Goal: Information Seeking & Learning: Learn about a topic

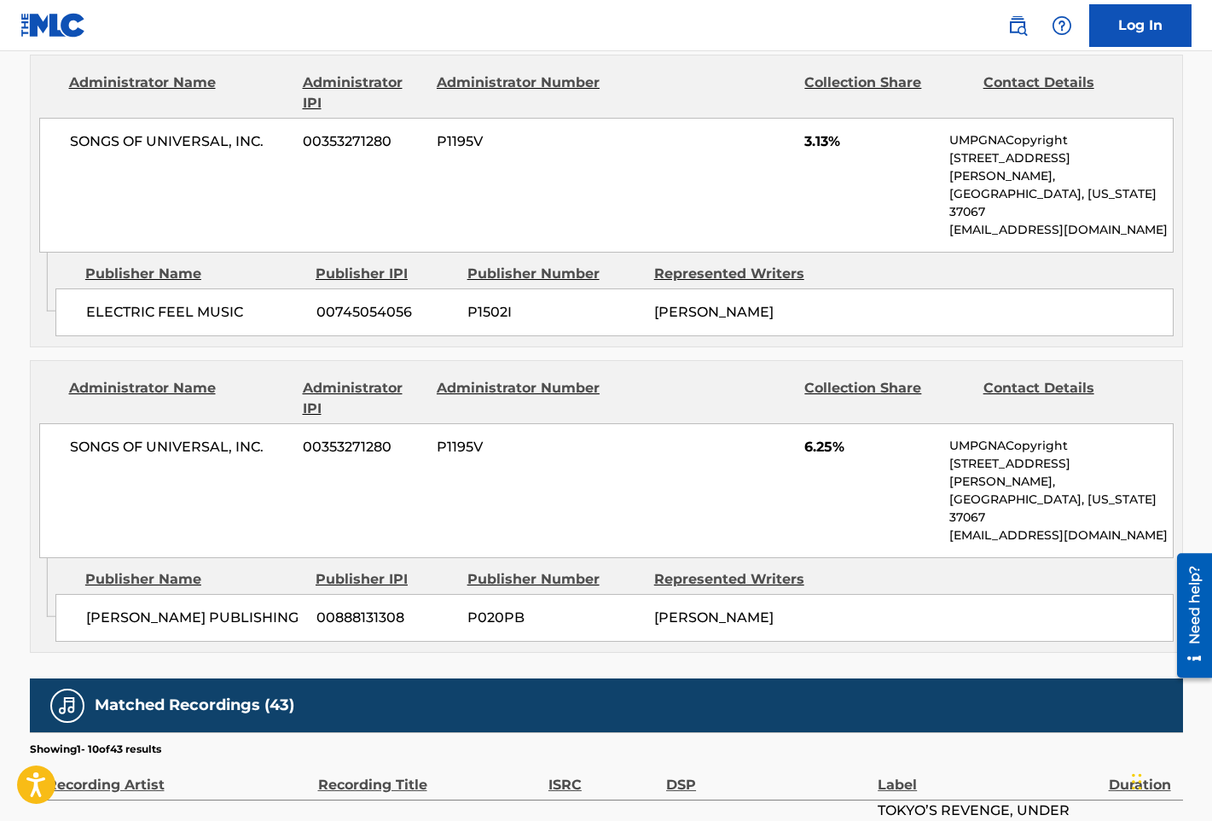
scroll to position [1877, 0]
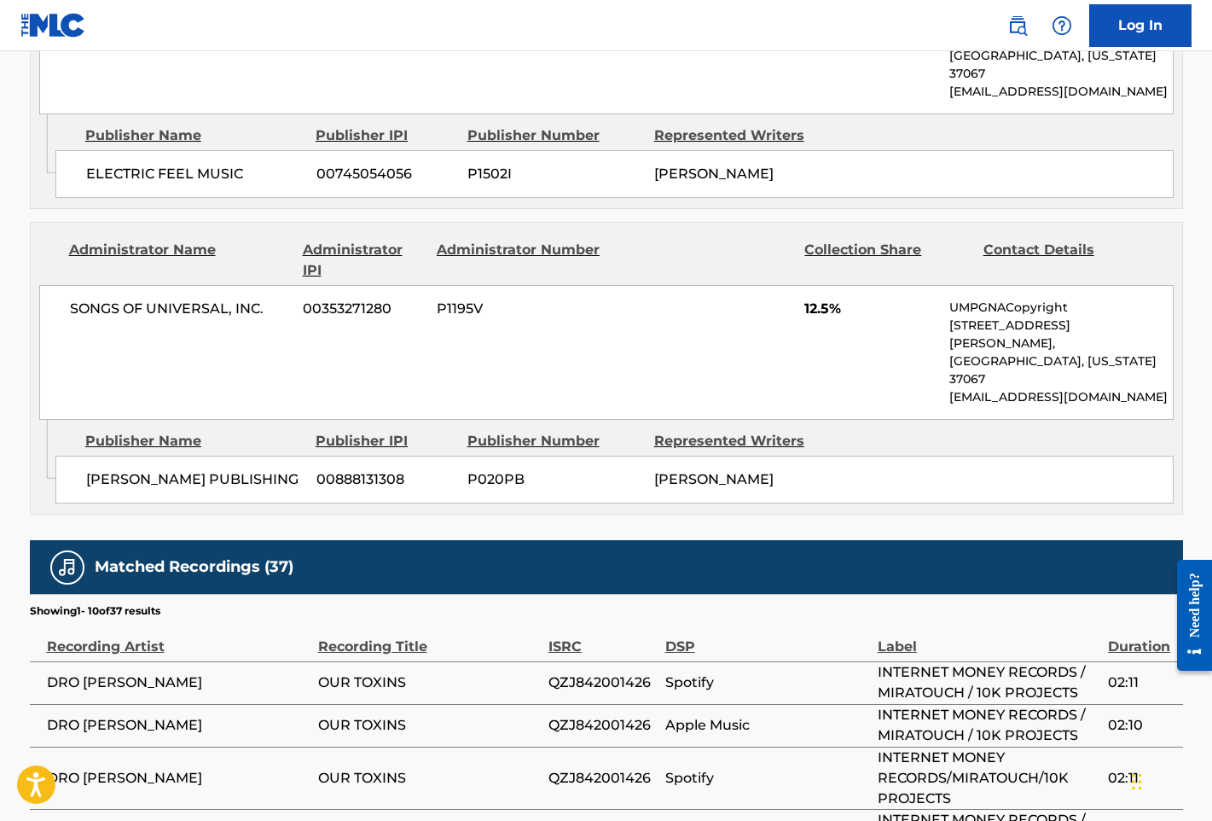
scroll to position [1877, 0]
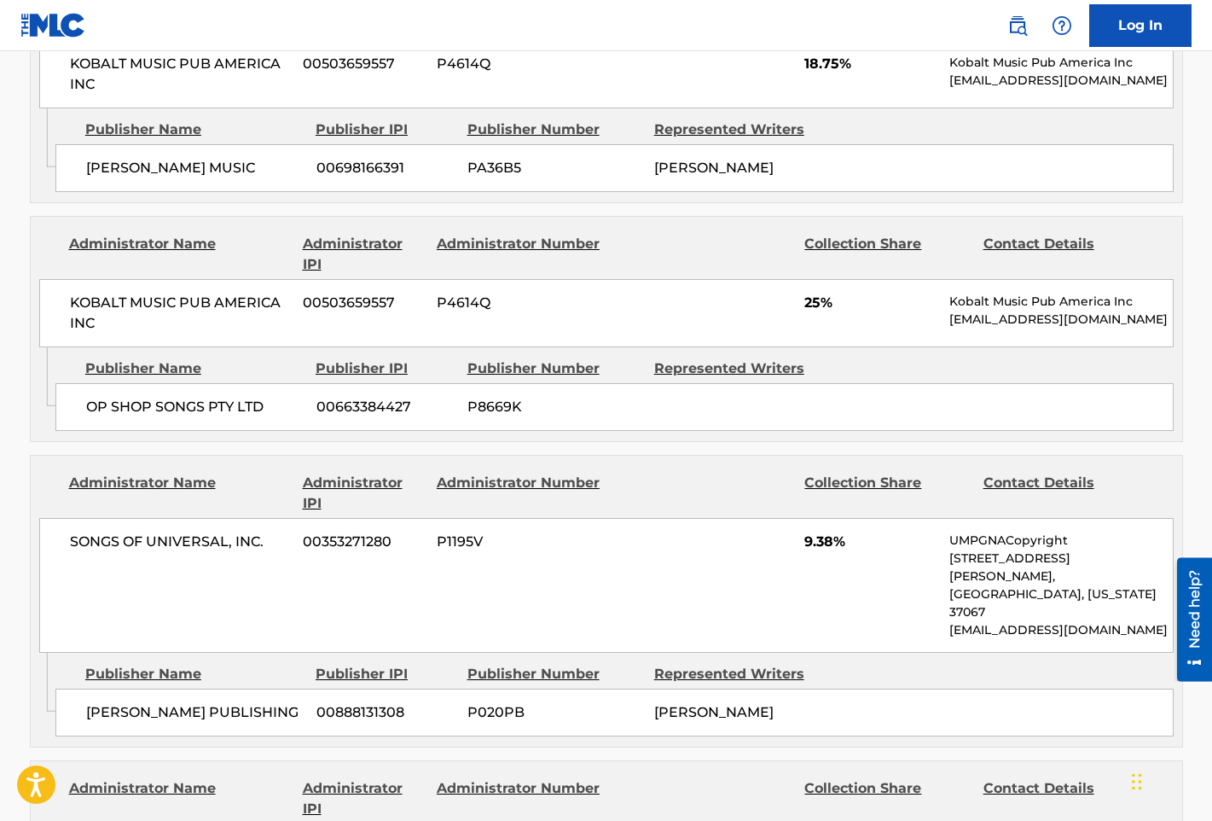
scroll to position [2133, 0]
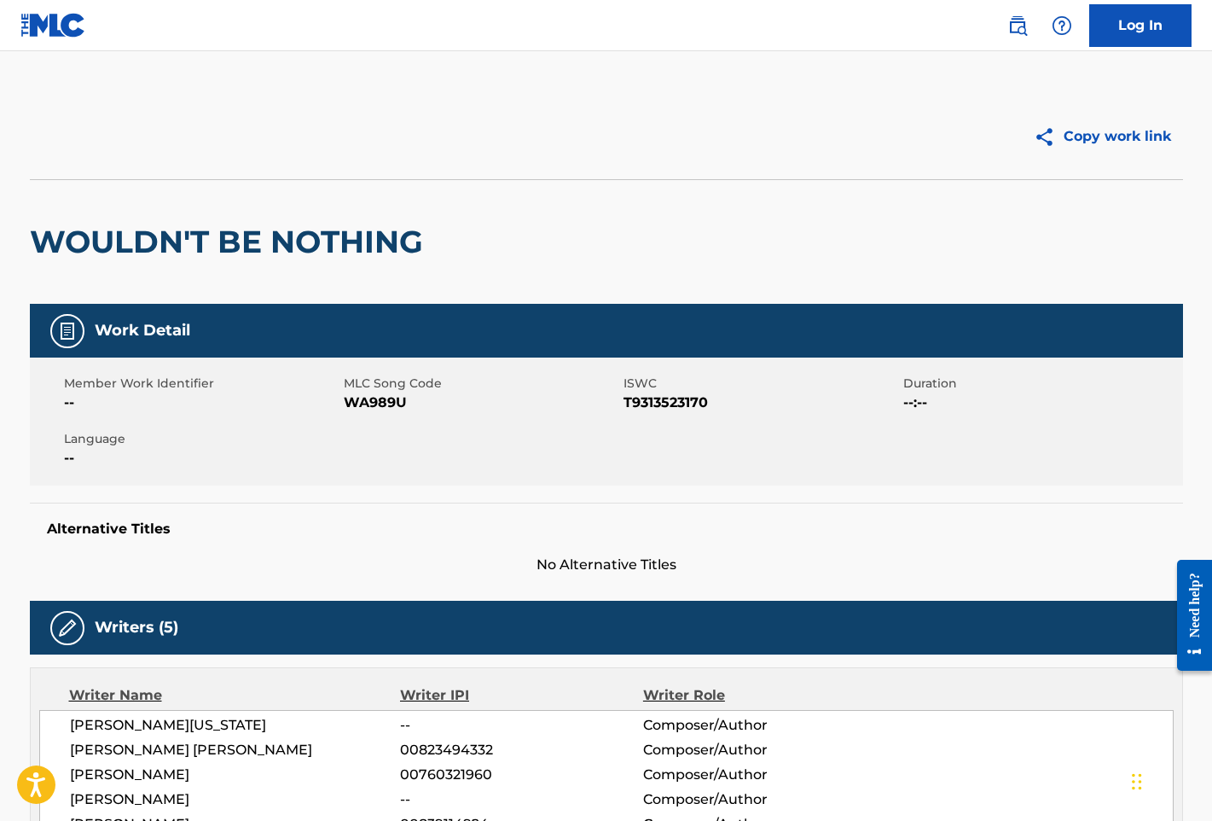
drag, startPoint x: 986, startPoint y: 501, endPoint x: 971, endPoint y: 509, distance: 17.2
click at [987, 501] on div "Work Detail Member Work Identifier -- MLC Song Code WA989U ISWC T9313523170 Dur…" at bounding box center [607, 439] width 1154 height 271
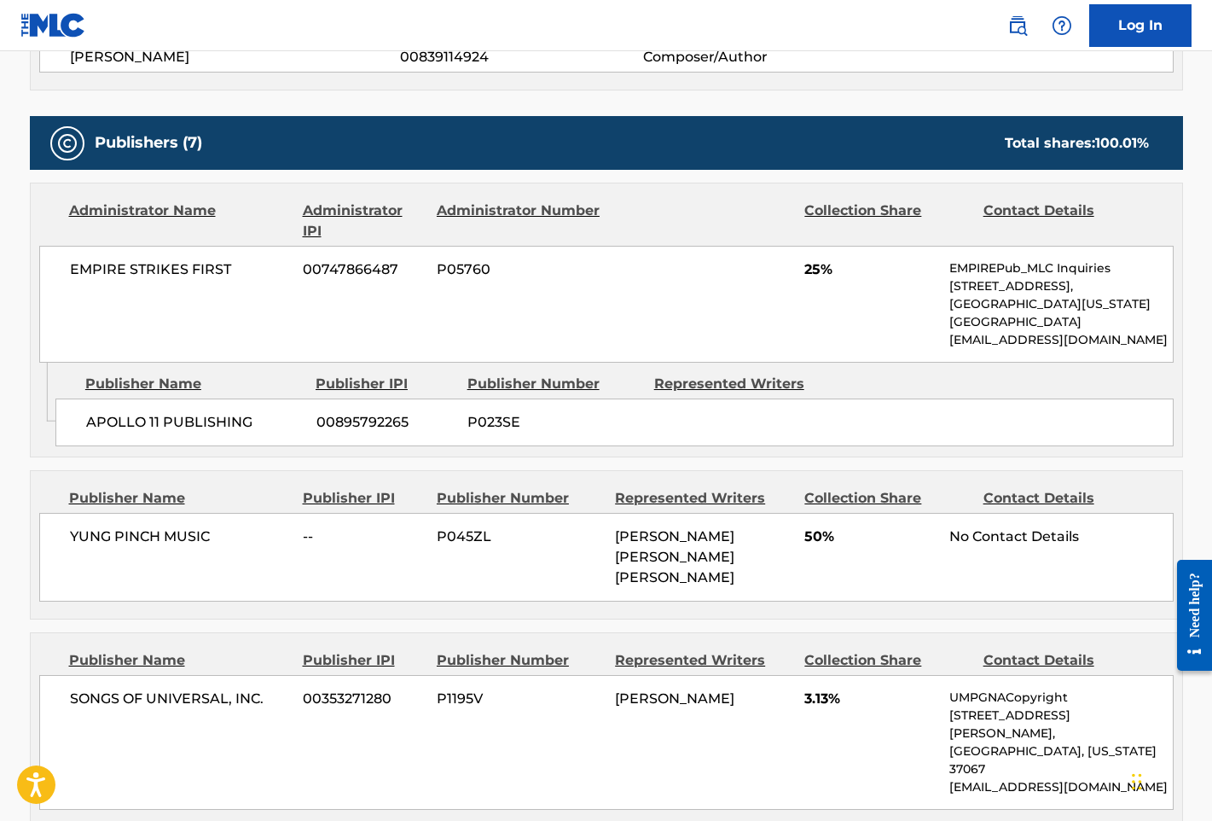
scroll to position [768, 0]
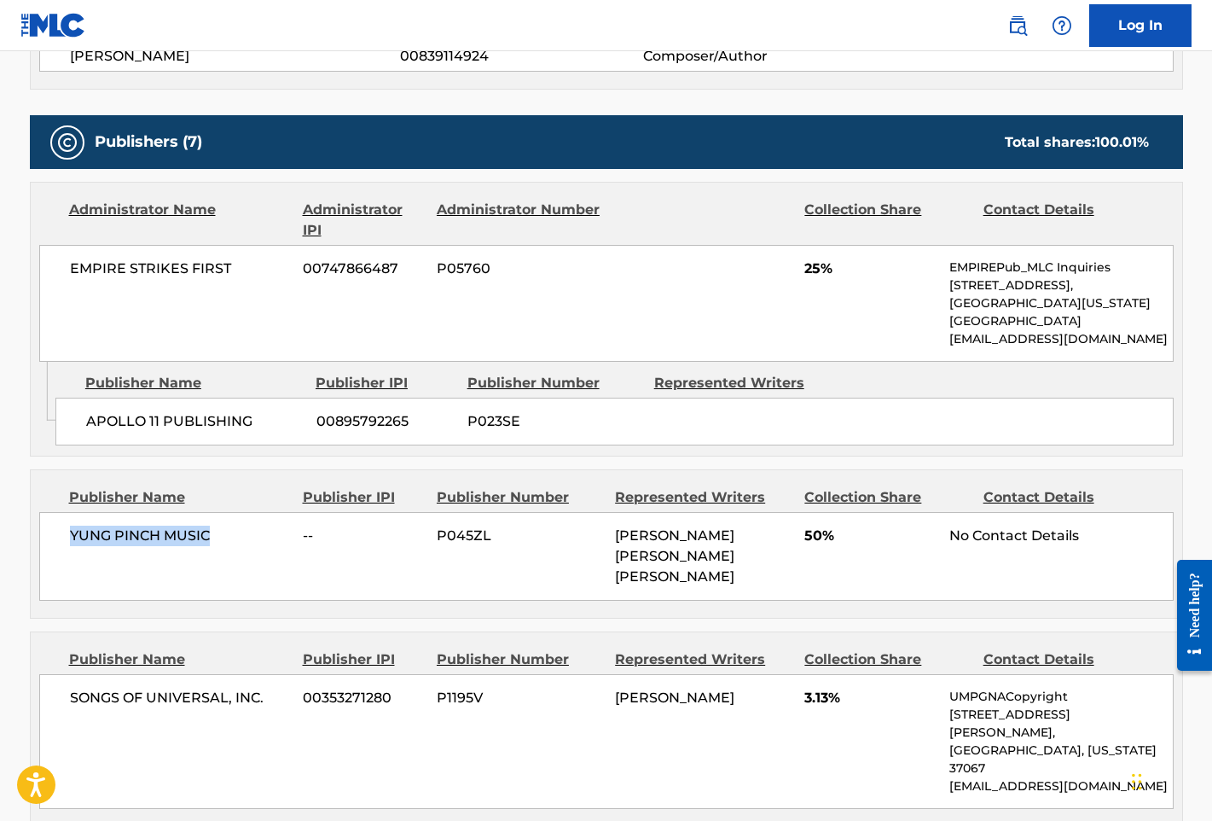
drag, startPoint x: 220, startPoint y: 540, endPoint x: 70, endPoint y: 543, distance: 150.2
click at [70, 543] on span "YUNG PINCH MUSIC" at bounding box center [180, 536] width 221 height 20
copy span "YUNG PINCH MUSIC"
click at [183, 541] on span "YUNG PINCH MUSIC" at bounding box center [180, 536] width 221 height 20
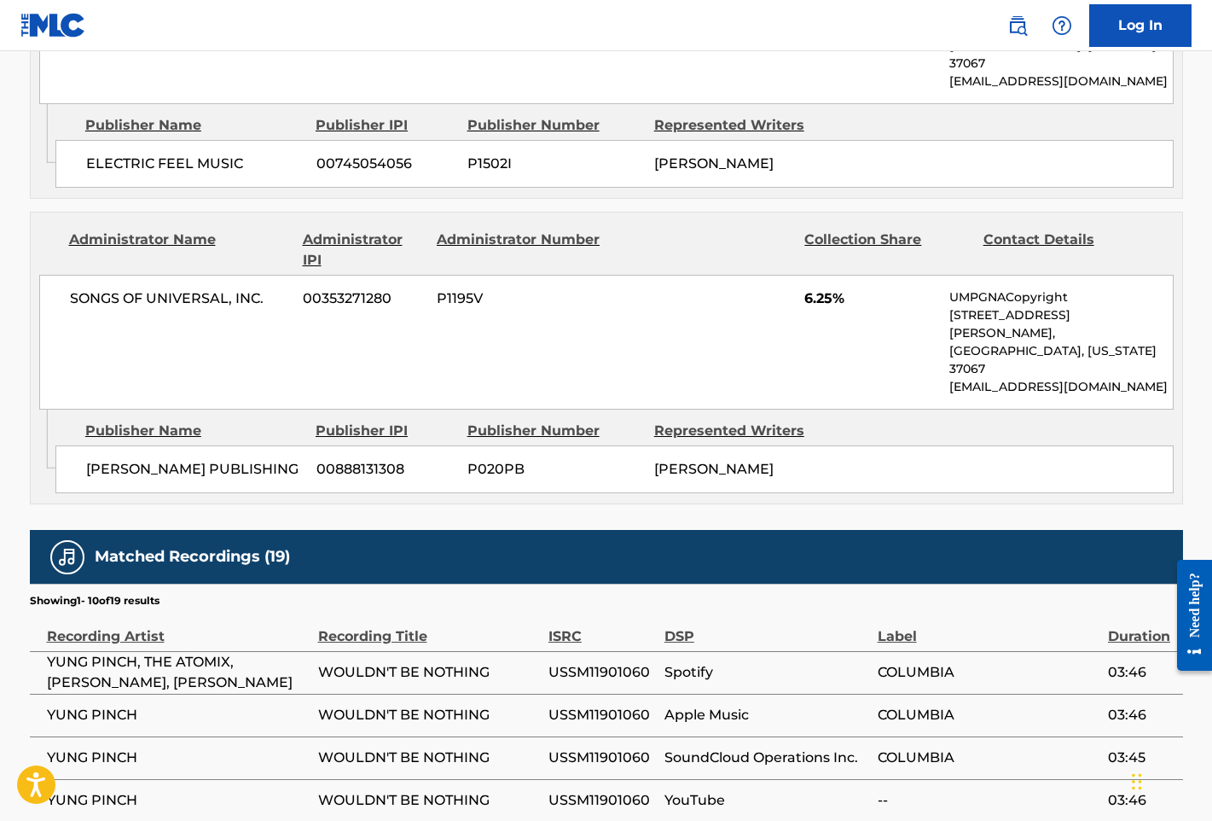
scroll to position [2218, 0]
